Goal: Download file/media

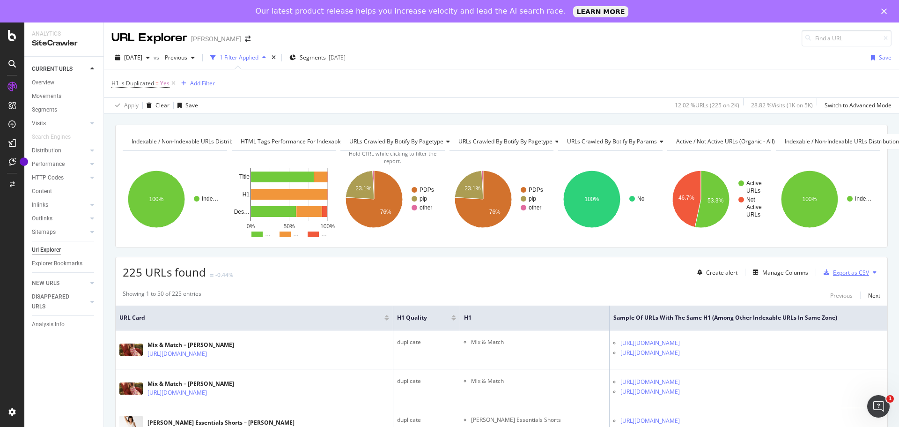
click at [860, 272] on div "Export as CSV" at bounding box center [851, 272] width 36 height 8
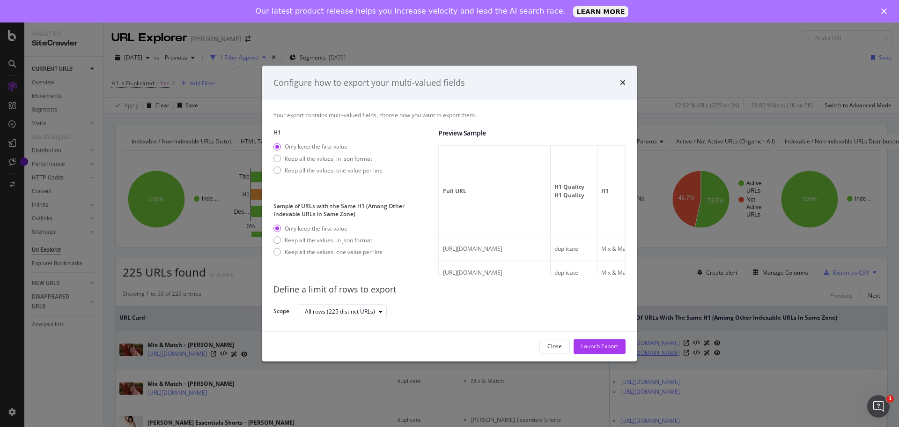
click at [613, 352] on div "Launch Export" at bounding box center [599, 346] width 37 height 14
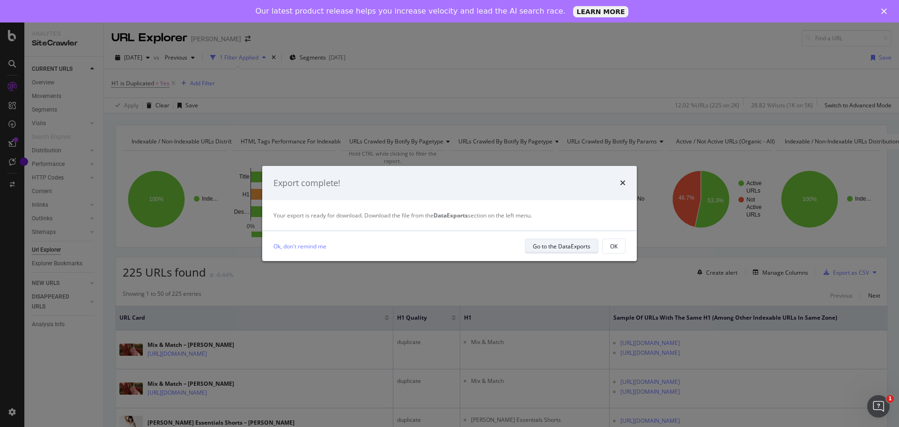
click at [550, 248] on div "Go to the DataExports" at bounding box center [562, 246] width 58 height 8
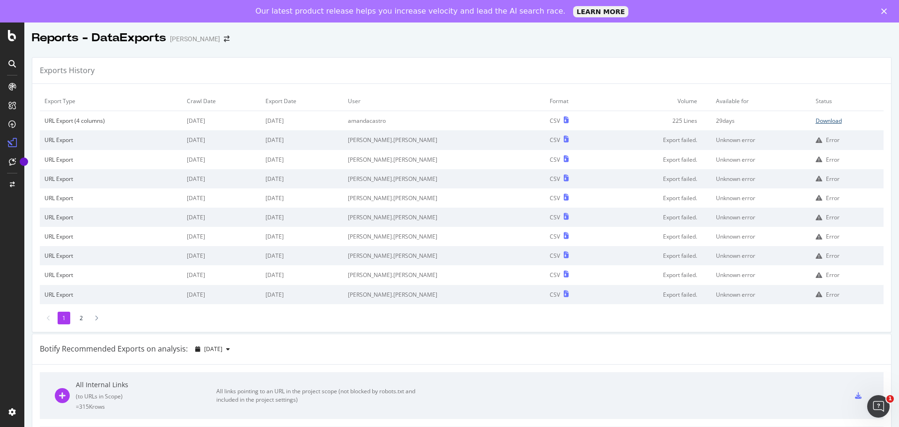
click at [816, 121] on div "Download" at bounding box center [829, 121] width 26 height 8
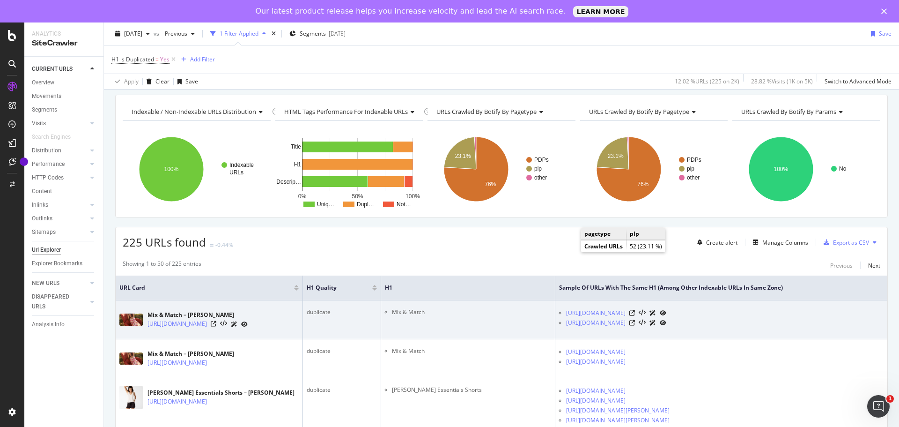
scroll to position [94, 0]
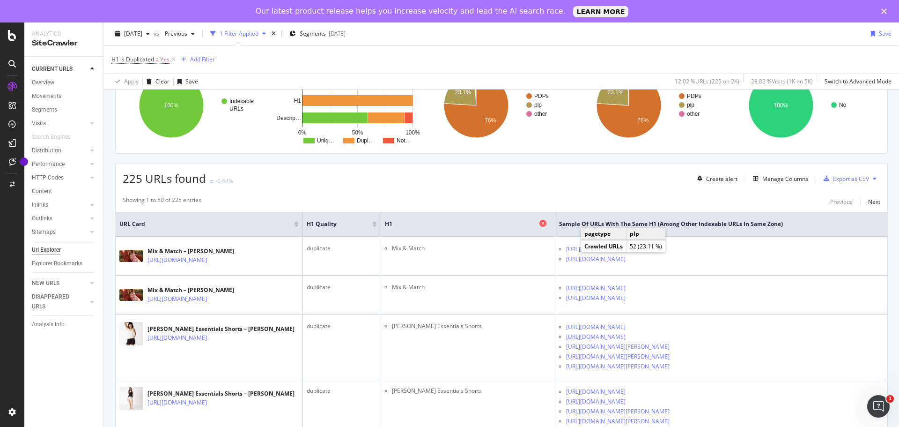
drag, startPoint x: 480, startPoint y: 224, endPoint x: 526, endPoint y: 223, distance: 45.4
click at [480, 224] on span "H1" at bounding box center [461, 224] width 152 height 8
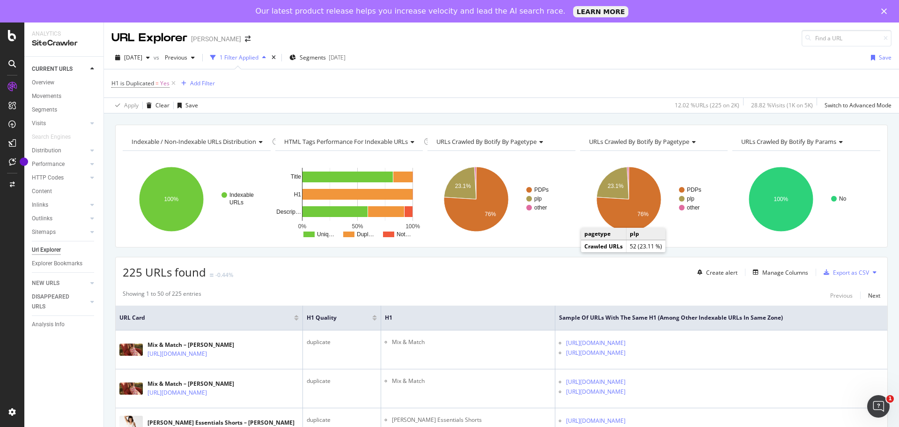
scroll to position [187, 0]
